Goal: Task Accomplishment & Management: Manage account settings

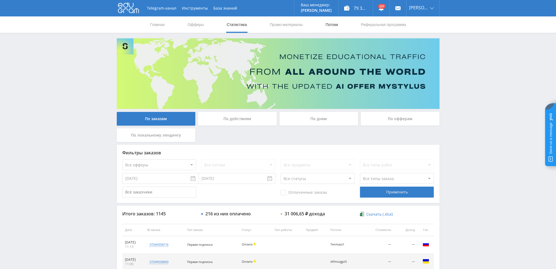
click at [326, 25] on link "Потоки" at bounding box center [332, 24] width 14 height 16
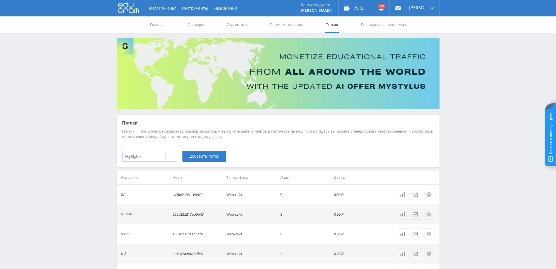
click at [170, 156] on icon at bounding box center [171, 156] width 4 height 4
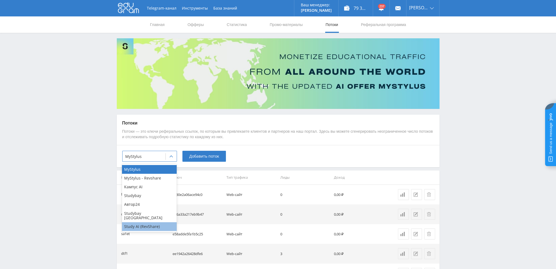
click at [150, 222] on div "Study AI (RevShare)" at bounding box center [149, 226] width 55 height 9
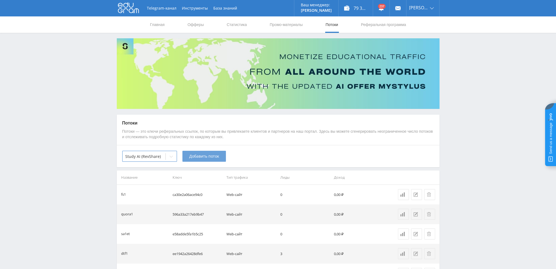
click at [200, 160] on button "Добавить поток" at bounding box center [203, 156] width 43 height 11
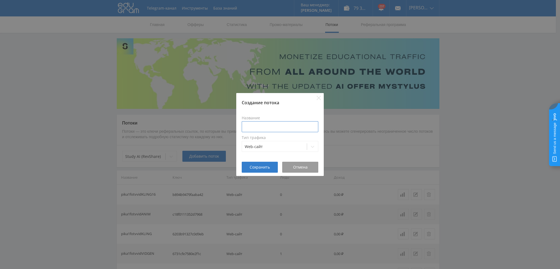
click at [278, 131] on input at bounding box center [280, 126] width 77 height 11
type input "pikakkakmid"
click at [260, 170] on button "Сохранить" at bounding box center [260, 167] width 36 height 11
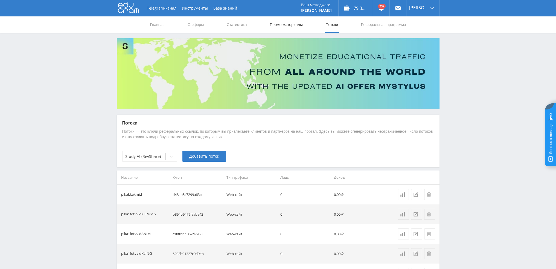
click at [281, 24] on link "Промо-материалы" at bounding box center [286, 24] width 34 height 16
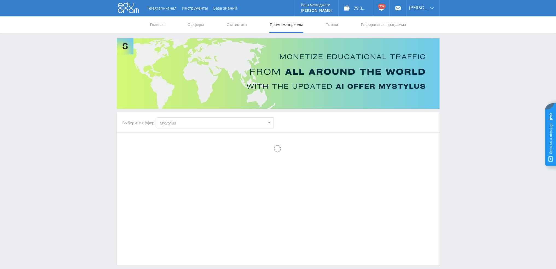
click at [189, 128] on select "MyStylus MyStylus - Revshare Кампус AI Studybay Автор24 Studybay Brazil Study A…" at bounding box center [215, 122] width 117 height 11
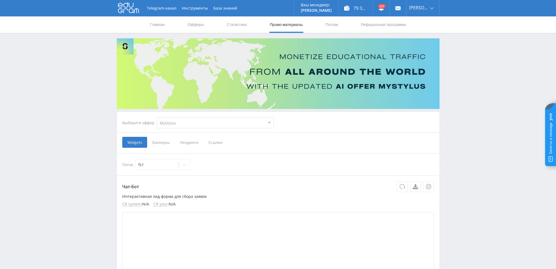
click at [176, 126] on select "MyStylus MyStylus - Revshare Кампус AI Studybay Автор24 Studybay Brazil Study A…" at bounding box center [215, 122] width 117 height 11
select select "376"
click at [157, 117] on select "MyStylus MyStylus - Revshare Кампус AI Studybay Автор24 Studybay Brazil Study A…" at bounding box center [215, 122] width 117 height 11
select select "376"
click at [161, 143] on span "Ссылки" at bounding box center [159, 142] width 24 height 11
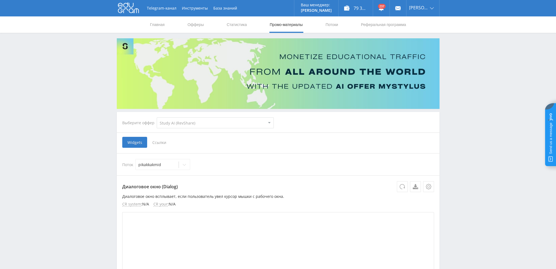
click at [0, 0] on input "Ссылки" at bounding box center [0, 0] width 0 height 0
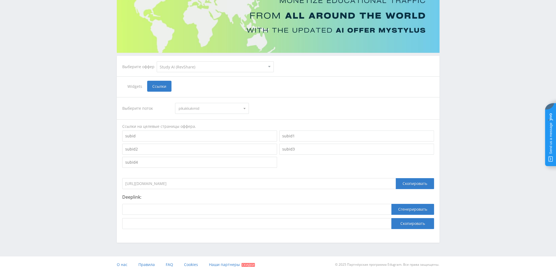
scroll to position [60, 0]
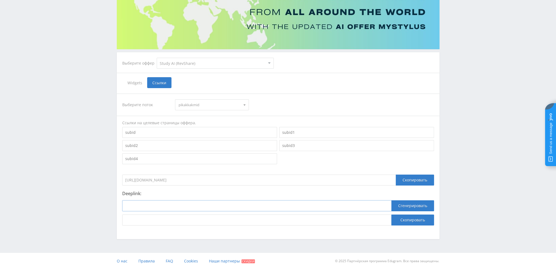
click at [199, 204] on input at bounding box center [256, 205] width 269 height 11
paste input "https://study24.ai/chat/midjourney_toe_bot"
type input "https://study24.ai/chat/midjourney_toe_bot"
click at [412, 205] on button "Сгенерировать" at bounding box center [412, 205] width 43 height 11
click at [409, 220] on button "Скопировать" at bounding box center [412, 219] width 43 height 11
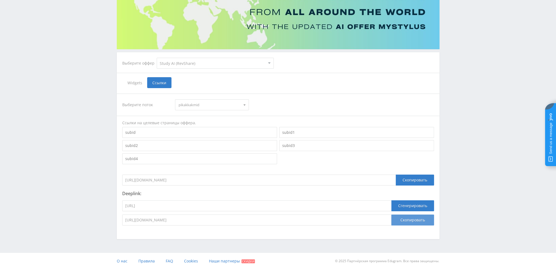
click at [416, 224] on button "Скопировать" at bounding box center [412, 219] width 43 height 11
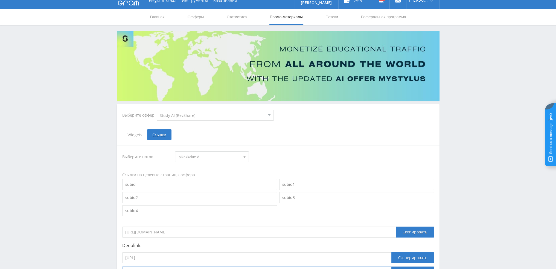
scroll to position [0, 0]
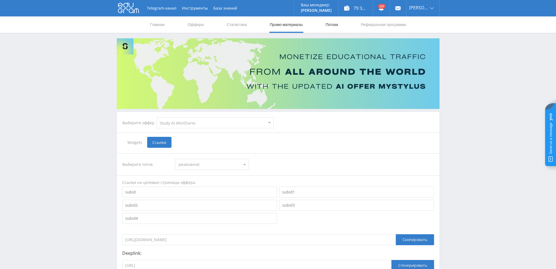
click at [328, 24] on link "Потоки" at bounding box center [332, 24] width 14 height 16
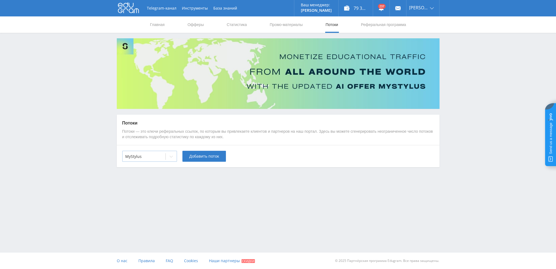
click at [151, 156] on div at bounding box center [143, 156] width 37 height 5
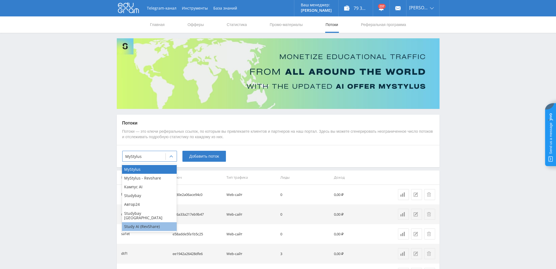
click at [142, 222] on div "Study AI (RevShare)" at bounding box center [149, 226] width 55 height 9
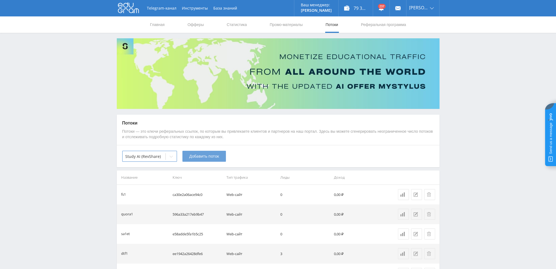
click at [210, 153] on button "Добавить поток" at bounding box center [203, 156] width 43 height 11
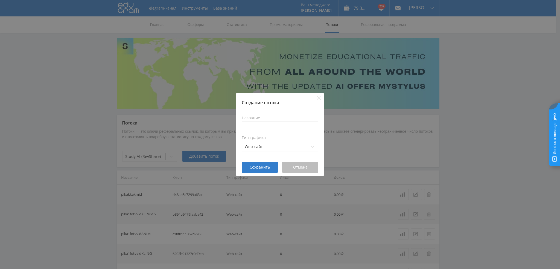
click at [300, 165] on span "Отмена" at bounding box center [300, 167] width 14 height 4
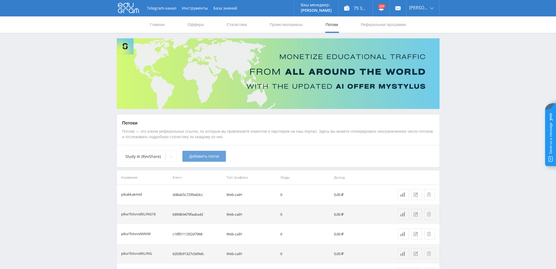
click at [209, 159] on button "Добавить поток" at bounding box center [203, 156] width 43 height 11
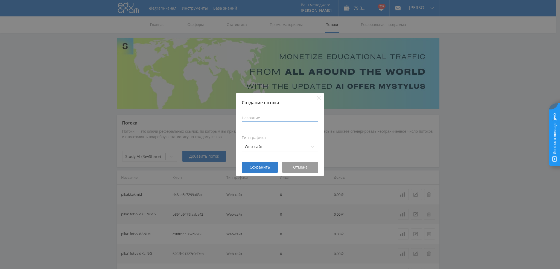
click at [267, 125] on input at bounding box center [280, 126] width 77 height 11
type input "k"
type input "pikakakmidalt"
click at [262, 171] on button "Сохранить" at bounding box center [260, 167] width 36 height 11
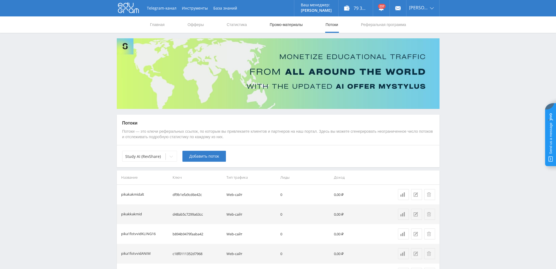
click at [284, 25] on link "Промо-материалы" at bounding box center [286, 24] width 34 height 16
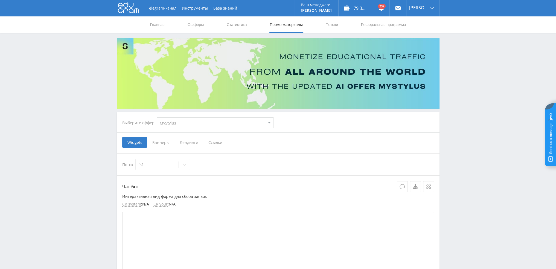
select select "376"
click at [157, 117] on select "MyStylus MyStylus - Revshare Кампус AI Studybay Автор24 Studybay Brazil Study A…" at bounding box center [215, 122] width 117 height 11
select select "376"
click at [165, 144] on span "Ссылки" at bounding box center [159, 142] width 24 height 11
click at [0, 0] on input "Ссылки" at bounding box center [0, 0] width 0 height 0
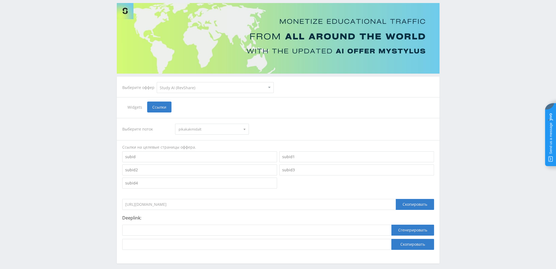
scroll to position [60, 0]
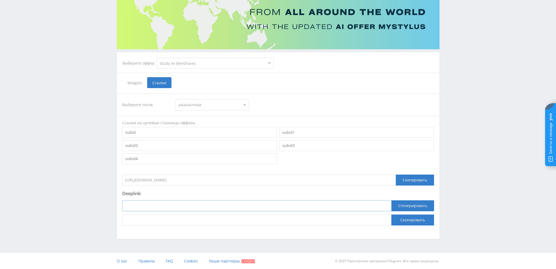
click at [243, 202] on input at bounding box center [256, 205] width 269 height 11
paste input "https://study24.ai/chat/chat_gpt5"
type input "https://study24.ai/chat/chat_gpt5"
click at [402, 208] on button "Сгенерировать" at bounding box center [412, 205] width 43 height 11
click at [404, 223] on button "Скопировать" at bounding box center [412, 219] width 43 height 11
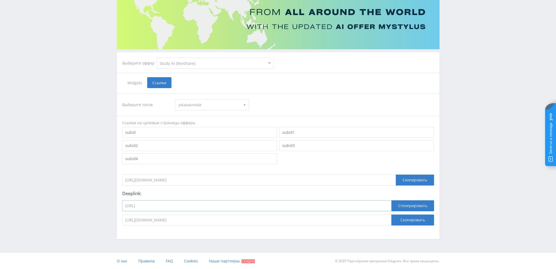
click at [291, 210] on input "https://study24.ai/chat/chat_gpt5" at bounding box center [256, 205] width 269 height 11
paste input "gptunnel.ru/lab/?model=sd3-turbo&section=public&sort=latest?ref=top"
type input "https://gptunnel.ru/lab/?model=sd3-turbo&section=public&sort=latest?ref=top"
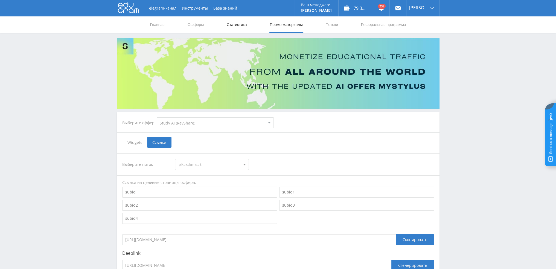
click at [236, 26] on link "Статистика" at bounding box center [236, 24] width 21 height 16
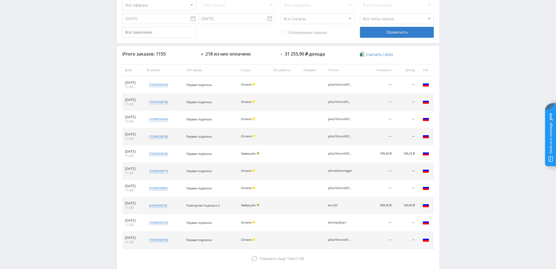
scroll to position [164, 0]
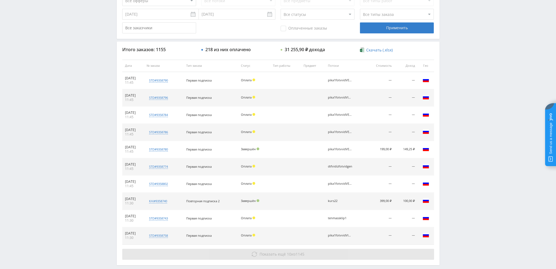
click at [268, 251] on span "Показать ещё" at bounding box center [273, 253] width 26 height 5
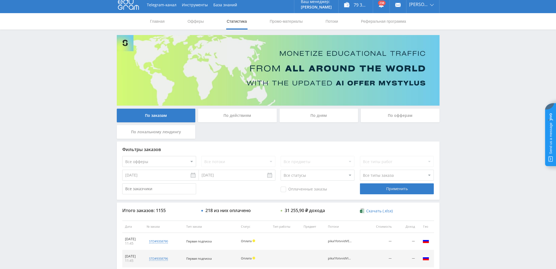
scroll to position [0, 0]
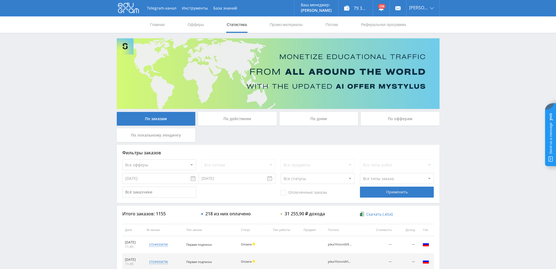
click at [327, 118] on div "По дням" at bounding box center [319, 119] width 79 height 14
click at [0, 0] on input "По дням" at bounding box center [0, 0] width 0 height 0
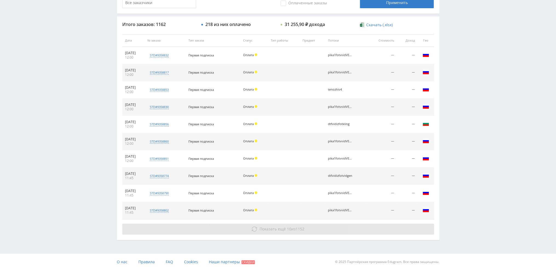
click at [260, 231] on button "Показать ещё 10 из 1152" at bounding box center [278, 228] width 312 height 11
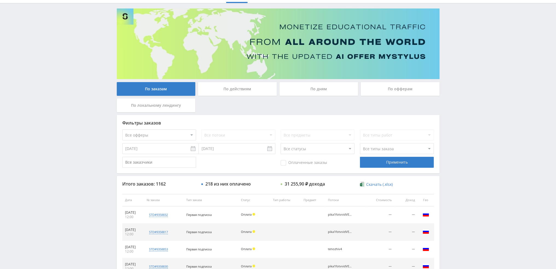
scroll to position [25, 0]
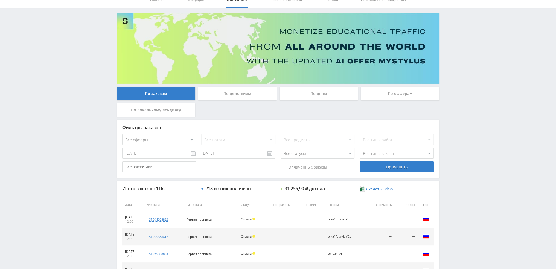
click at [312, 95] on div "По дням" at bounding box center [319, 94] width 79 height 14
click at [0, 0] on input "По дням" at bounding box center [0, 0] width 0 height 0
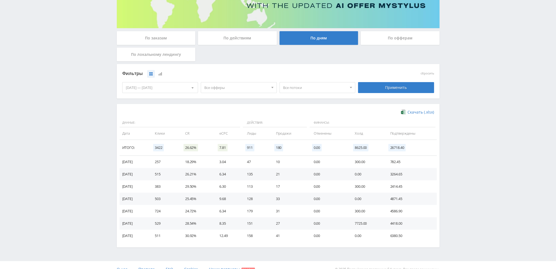
scroll to position [82, 0]
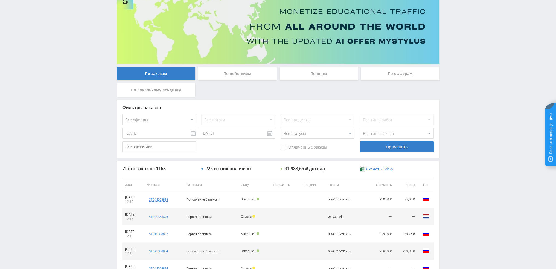
scroll to position [27, 0]
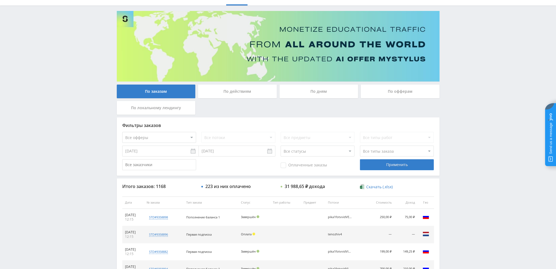
click at [309, 91] on div "По дням" at bounding box center [319, 92] width 79 height 14
click at [0, 0] on input "По дням" at bounding box center [0, 0] width 0 height 0
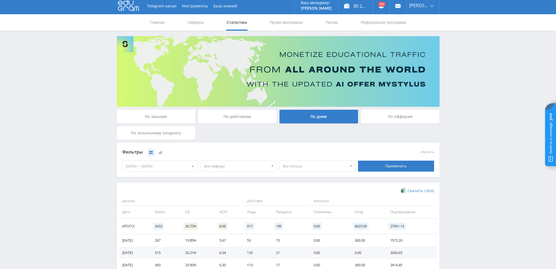
scroll to position [0, 0]
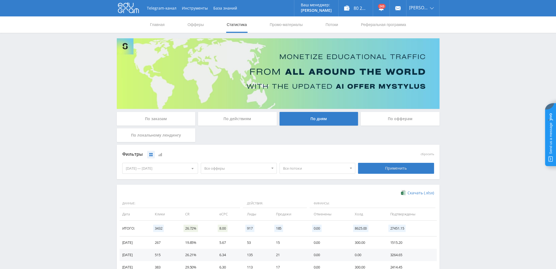
click at [237, 120] on div "По действиям" at bounding box center [237, 119] width 79 height 14
click at [0, 0] on input "По действиям" at bounding box center [0, 0] width 0 height 0
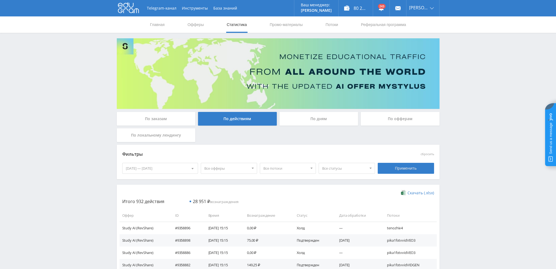
click at [149, 120] on div "По заказам" at bounding box center [156, 119] width 79 height 14
click at [0, 0] on input "По заказам" at bounding box center [0, 0] width 0 height 0
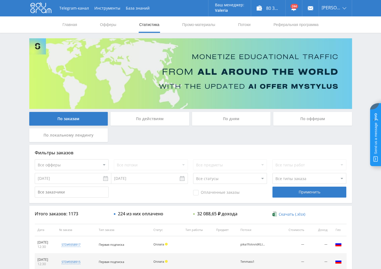
click at [228, 117] on div "По дням" at bounding box center [231, 119] width 79 height 14
click at [0, 0] on input "По дням" at bounding box center [0, 0] width 0 height 0
